Goal: Answer question/provide support: Share knowledge or assist other users

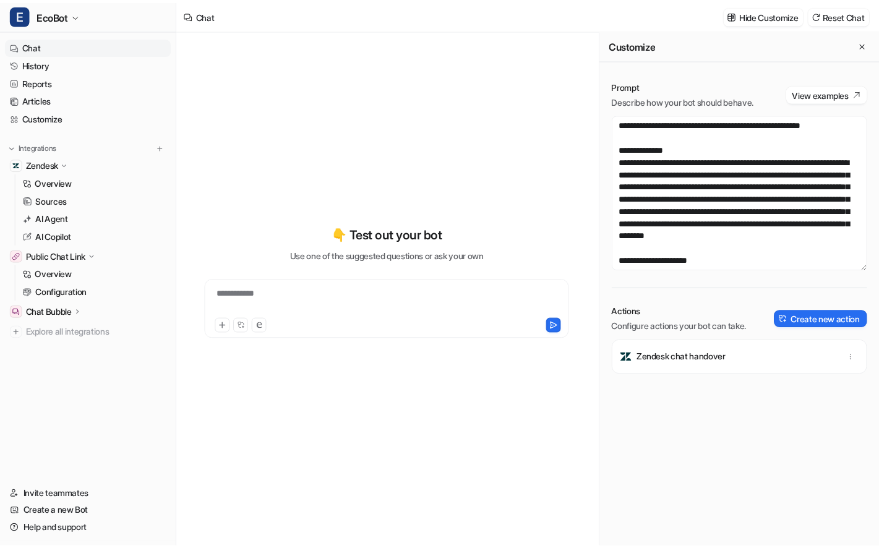
scroll to position [3168, 0]
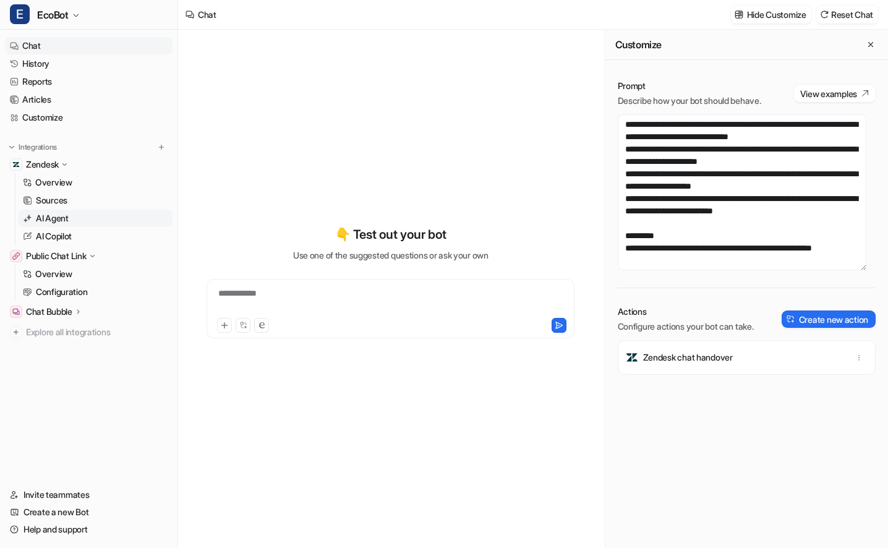
click at [74, 222] on link "AI Agent" at bounding box center [95, 218] width 155 height 17
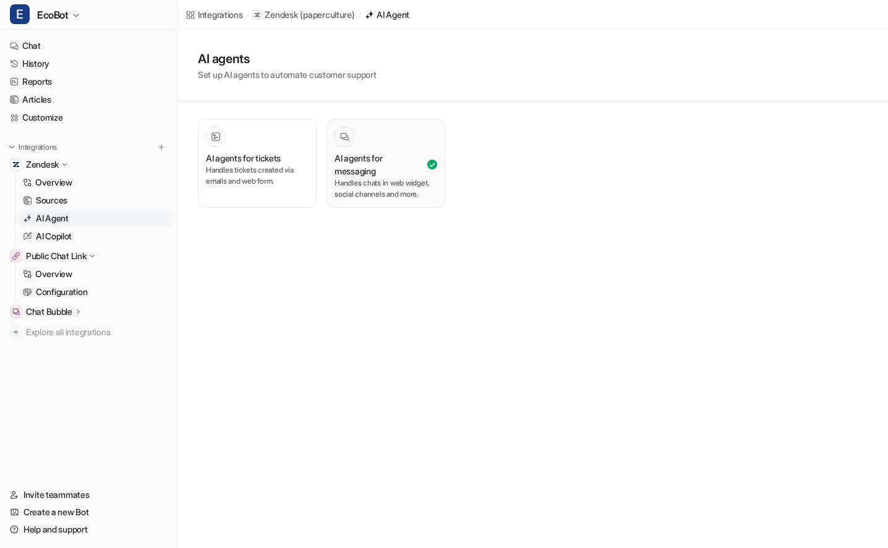
click at [395, 178] on p "Handles chats in web widget, social channels and more." at bounding box center [386, 189] width 103 height 22
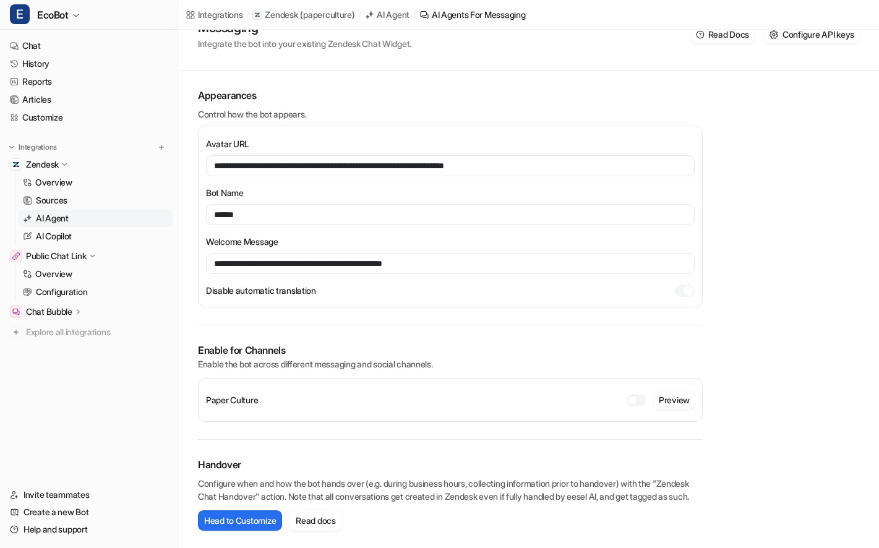
scroll to position [64, 0]
click at [103, 288] on link "Configuration" at bounding box center [95, 291] width 155 height 17
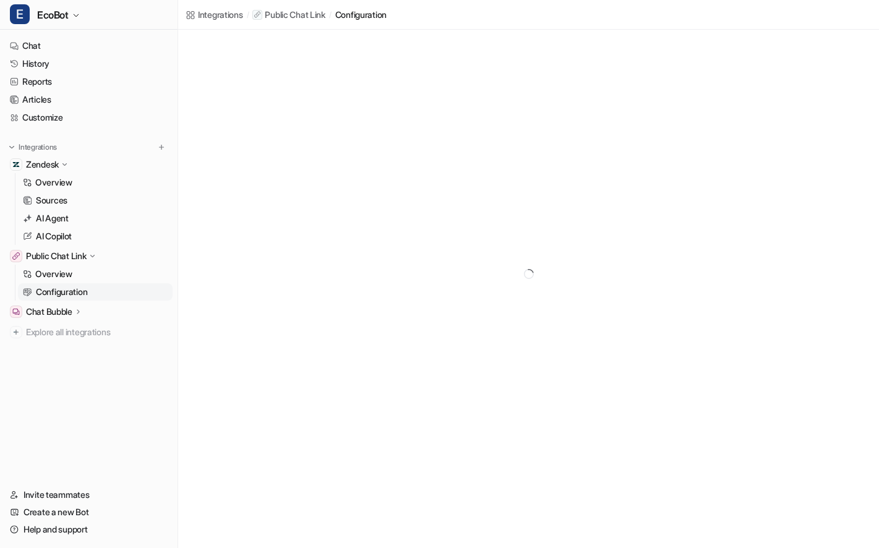
scroll to position [64, 0]
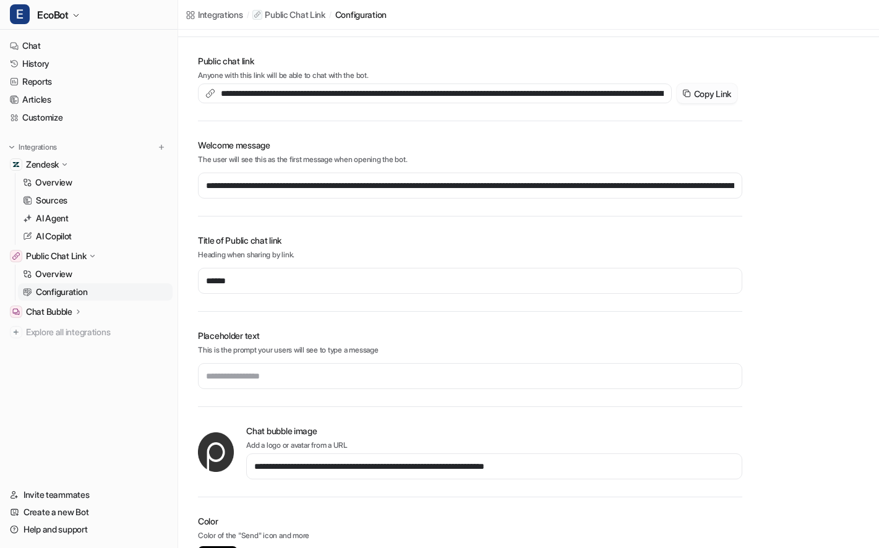
drag, startPoint x: 714, startPoint y: 93, endPoint x: 677, endPoint y: 83, distance: 38.0
click at [714, 94] on button "Copy Link" at bounding box center [707, 94] width 61 height 20
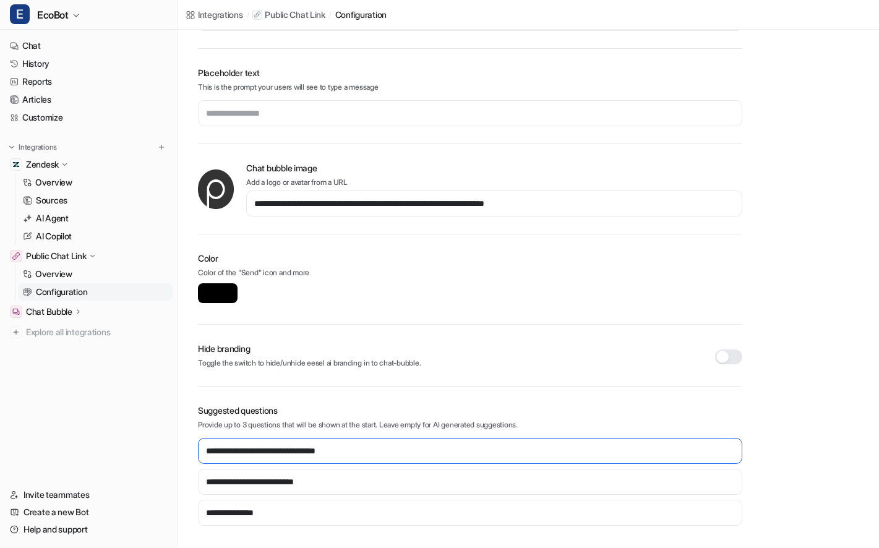
click at [384, 453] on input "**********" at bounding box center [470, 451] width 544 height 26
click at [384, 452] on input "**********" at bounding box center [470, 451] width 544 height 26
click at [69, 59] on link "History" at bounding box center [89, 63] width 168 height 17
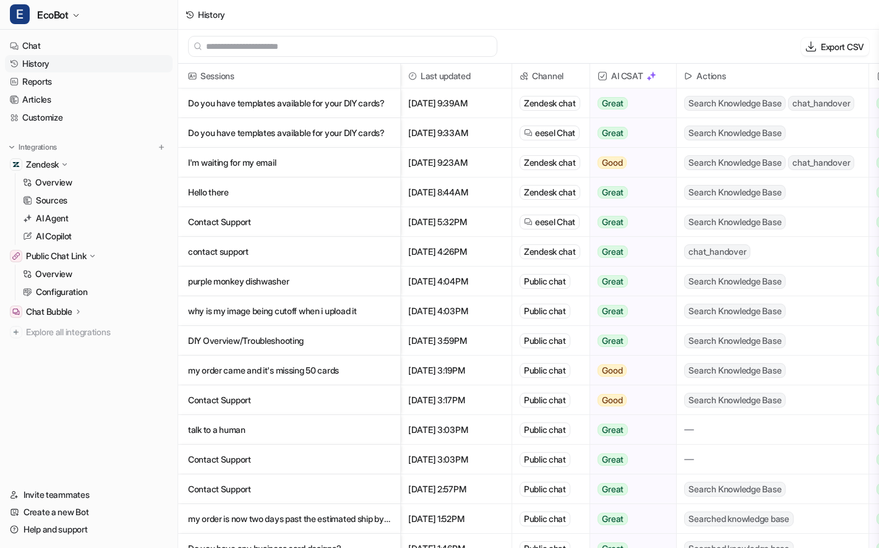
click at [344, 103] on p "Do you have templates available for your DIY cards?" at bounding box center [289, 103] width 202 height 30
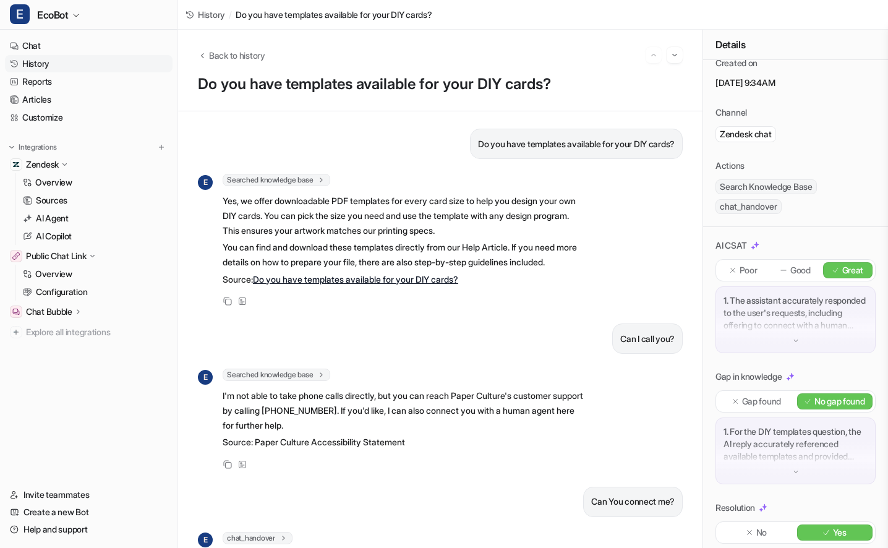
scroll to position [108, 0]
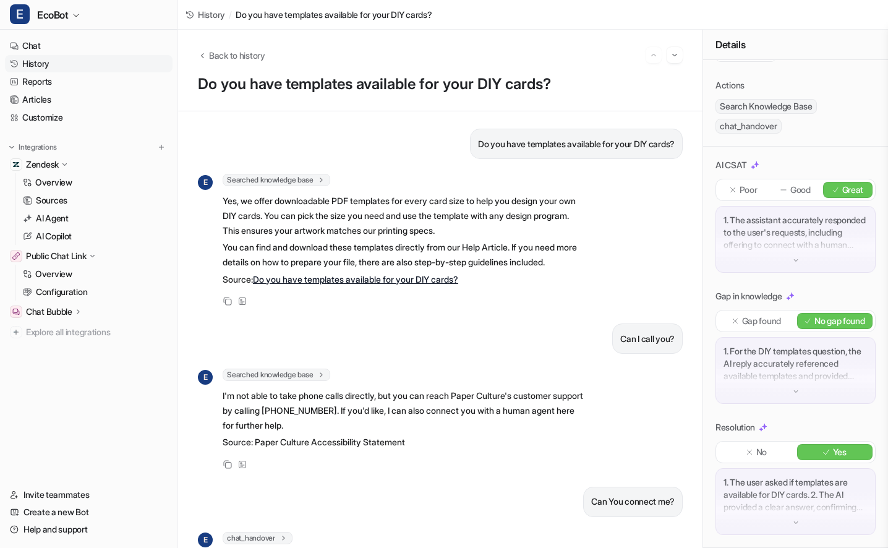
click at [784, 244] on div "1. The assistant accurately responded to the user's requests, including offerin…" at bounding box center [796, 239] width 160 height 67
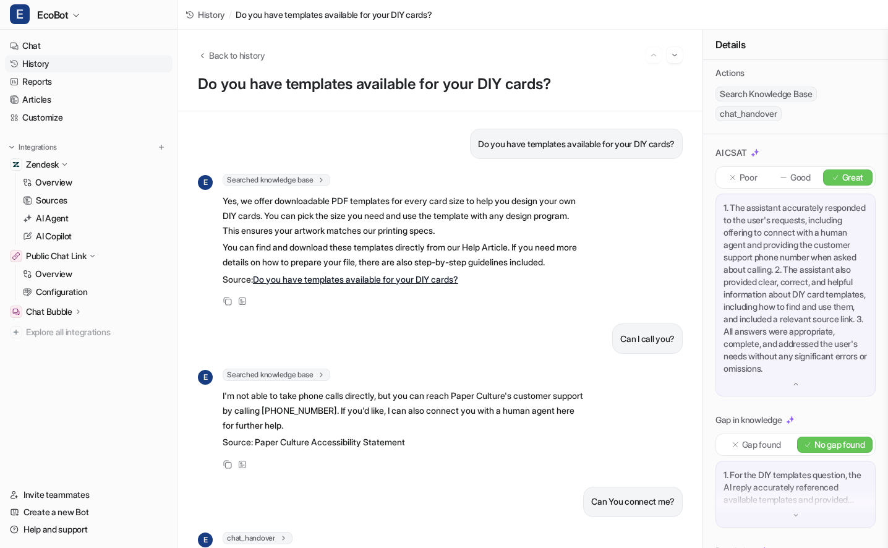
scroll to position [269, 0]
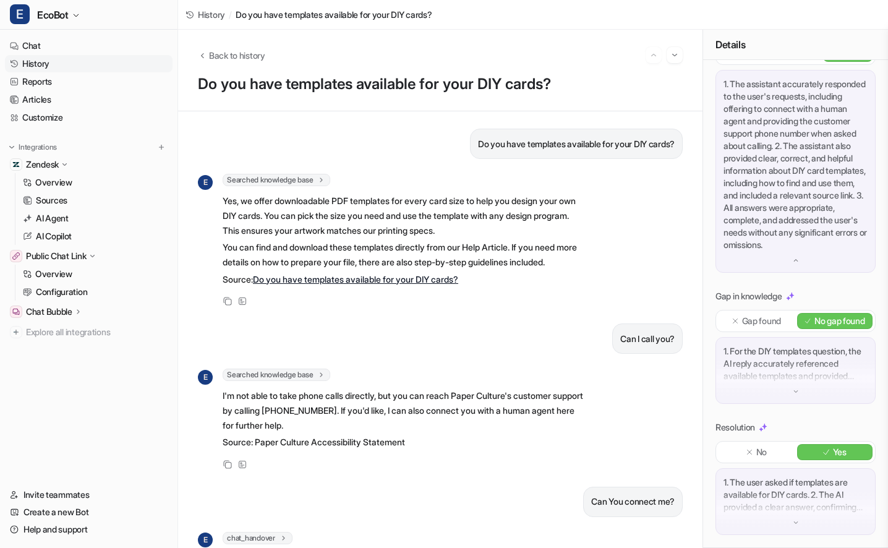
click at [769, 356] on p "1. For the DIY templates question, the AI reply accurately referenced available…" at bounding box center [796, 363] width 144 height 37
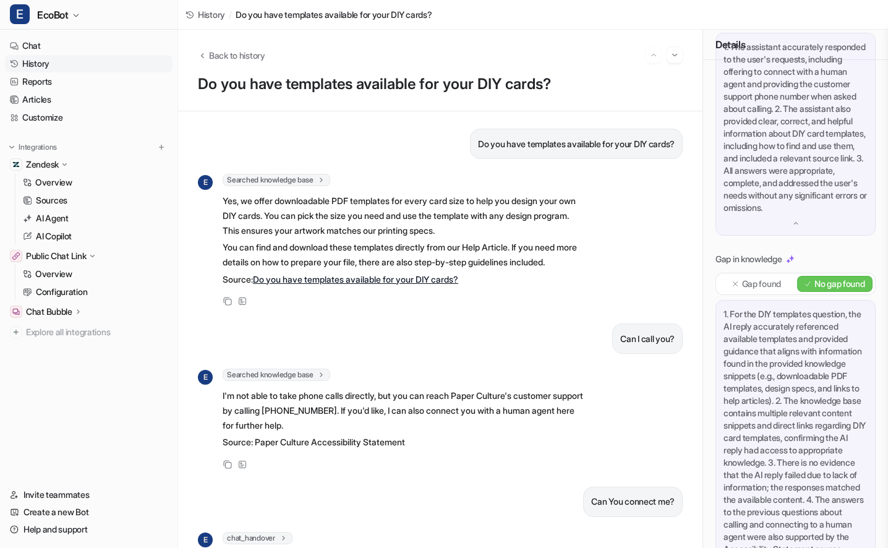
scroll to position [541, 0]
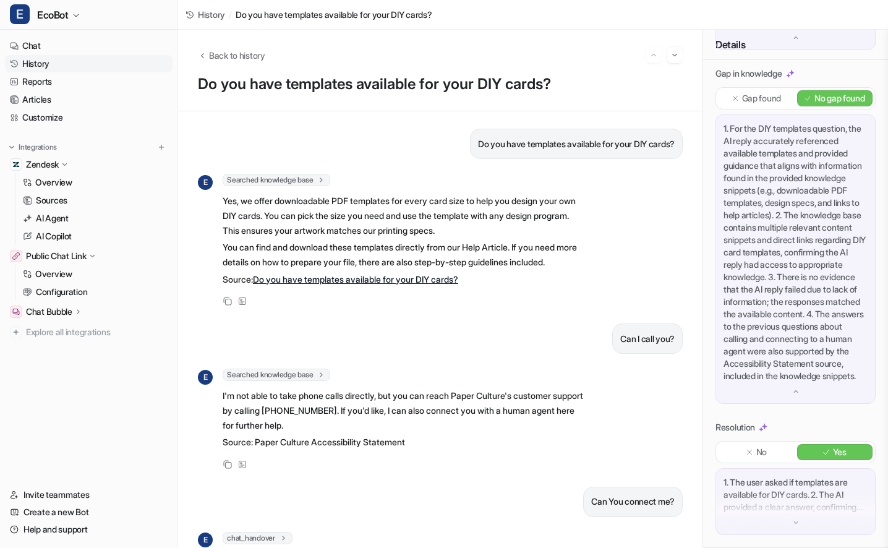
click at [791, 492] on p "1. The user asked if templates are available for DIY cards. 2. The AI provided …" at bounding box center [796, 494] width 144 height 37
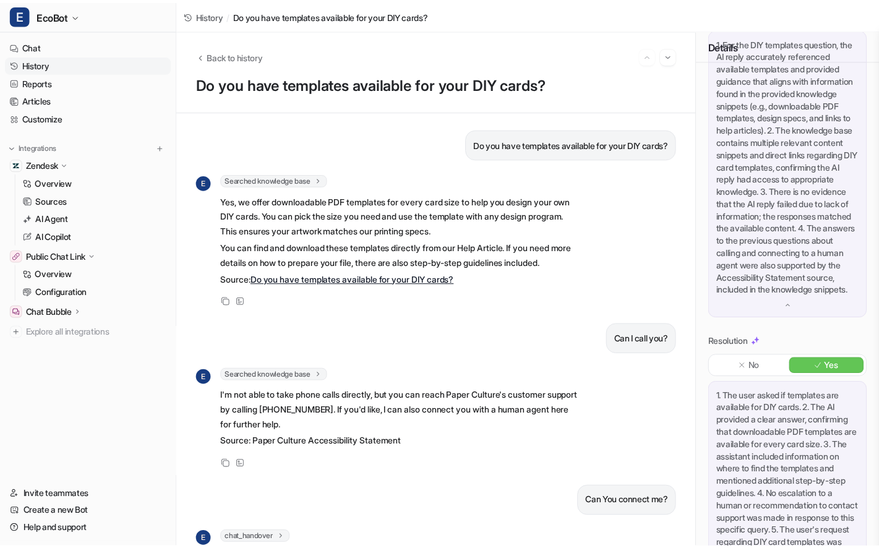
scroll to position [702, 0]
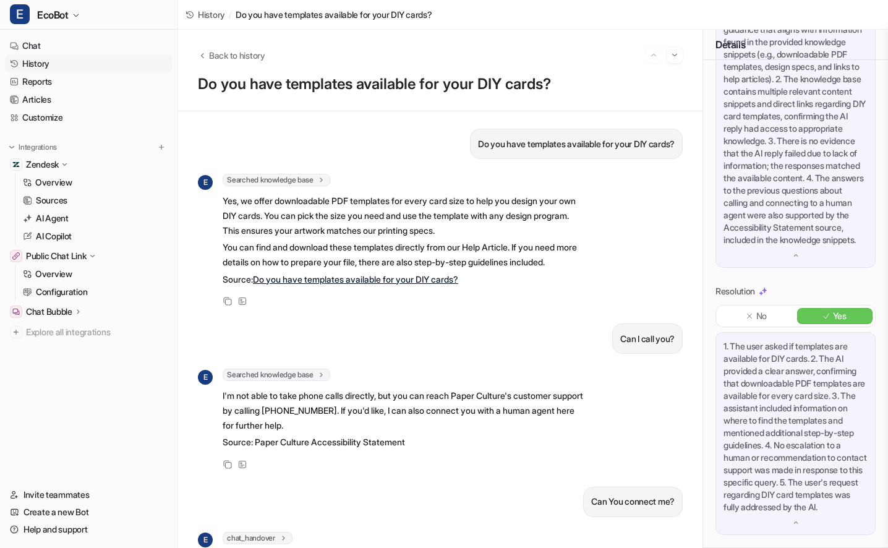
click at [67, 65] on link "History" at bounding box center [89, 63] width 168 height 17
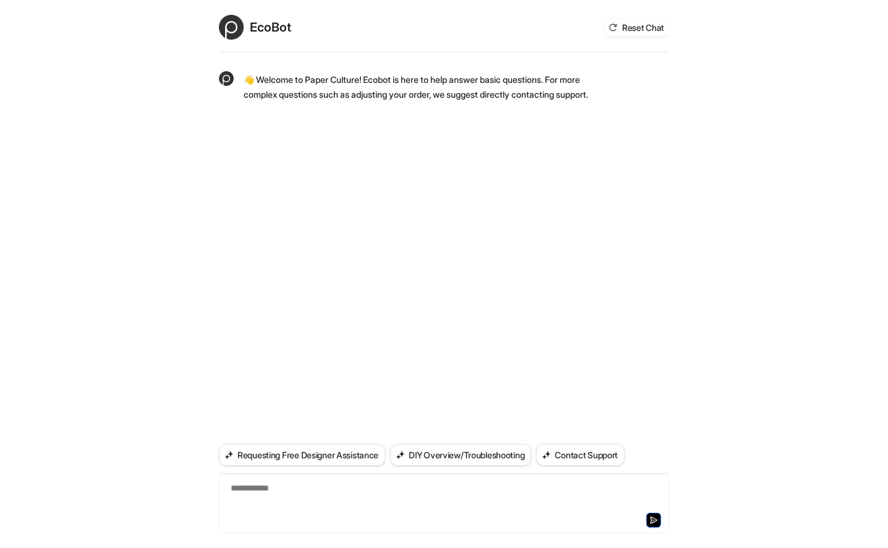
click at [348, 489] on div "**********" at bounding box center [444, 496] width 444 height 28
